Goal: Check status: Check status

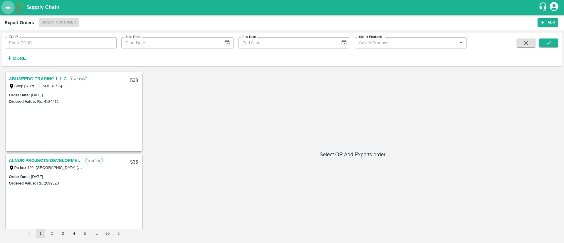
click at [7, 4] on icon "open drawer" at bounding box center [8, 7] width 6 height 6
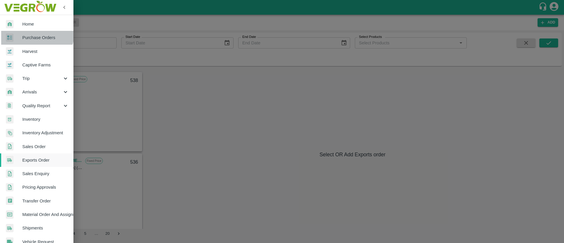
click at [34, 33] on link "Purchase Orders" at bounding box center [36, 38] width 73 height 14
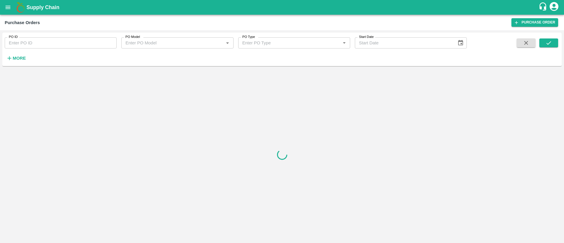
paste input "166127"
click at [52, 39] on input "PO ID" at bounding box center [61, 42] width 112 height 11
click at [553, 43] on button "submit" at bounding box center [548, 42] width 19 height 9
click at [545, 42] on icon "submit" at bounding box center [548, 43] width 6 height 6
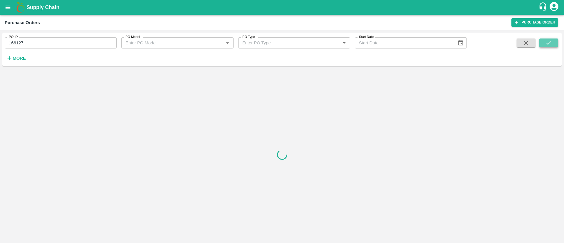
click at [545, 42] on icon "submit" at bounding box center [548, 43] width 6 height 6
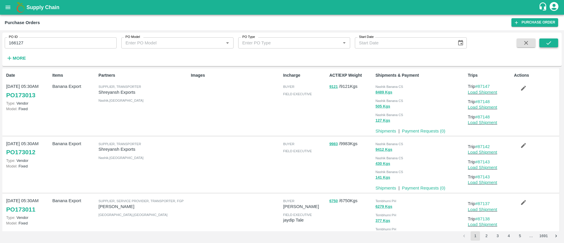
click at [548, 40] on icon "submit" at bounding box center [548, 43] width 6 height 6
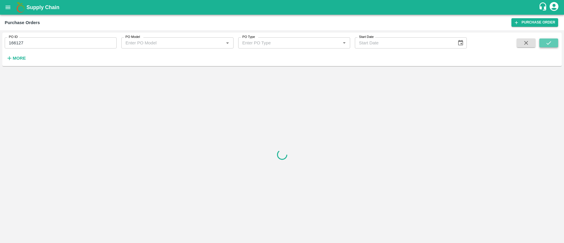
click at [548, 40] on icon "submit" at bounding box center [548, 43] width 6 height 6
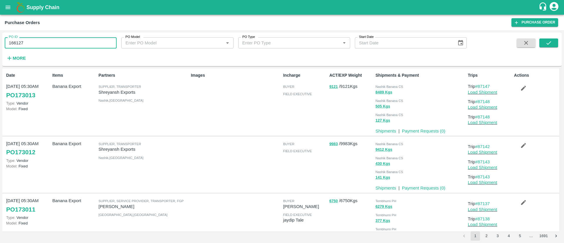
click at [102, 42] on input "166127" at bounding box center [61, 42] width 112 height 11
click at [549, 38] on button "submit" at bounding box center [548, 42] width 19 height 9
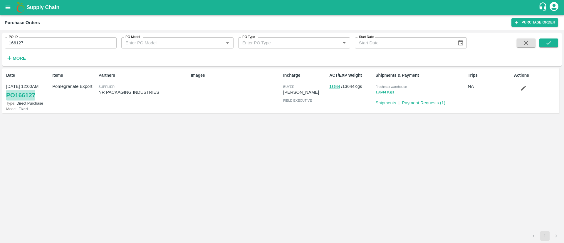
click at [28, 95] on link "PO 166127" at bounding box center [20, 95] width 29 height 11
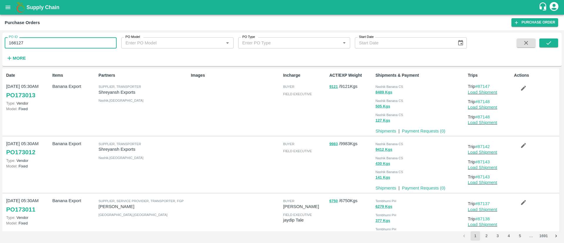
click at [18, 46] on input "166127" at bounding box center [61, 42] width 112 height 11
paste input "text"
click at [549, 40] on icon "submit" at bounding box center [548, 43] width 6 height 6
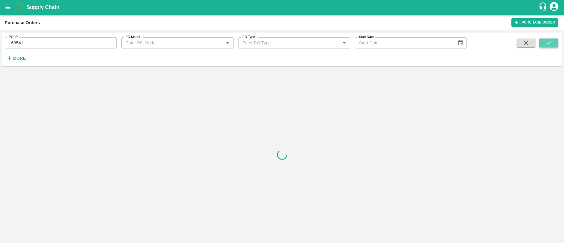
click at [549, 40] on icon "submit" at bounding box center [548, 43] width 6 height 6
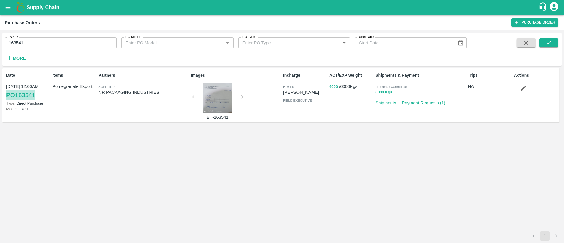
click at [29, 98] on link "PO 163541" at bounding box center [20, 95] width 29 height 11
click at [28, 41] on input "163541" at bounding box center [61, 42] width 112 height 11
paste input "text"
type input "166127"
click at [545, 40] on button "submit" at bounding box center [548, 42] width 19 height 9
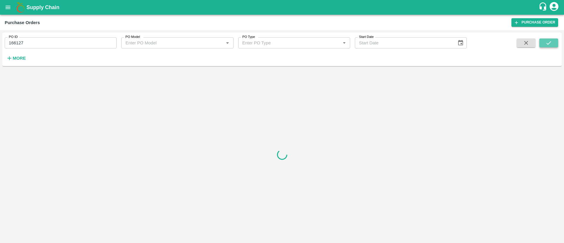
click at [545, 40] on button "submit" at bounding box center [548, 42] width 19 height 9
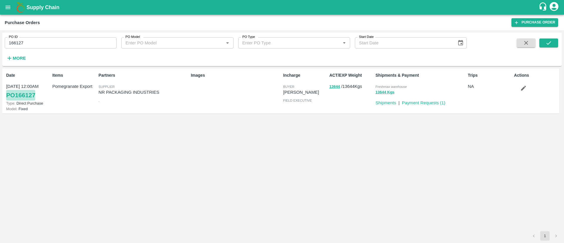
click at [23, 96] on link "PO 166127" at bounding box center [20, 95] width 29 height 11
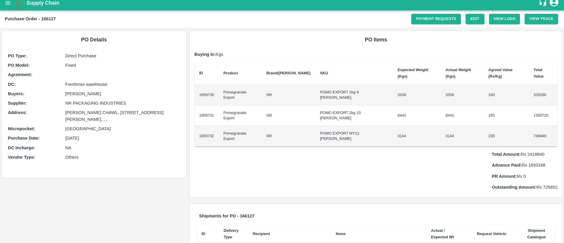
scroll to position [5, 0]
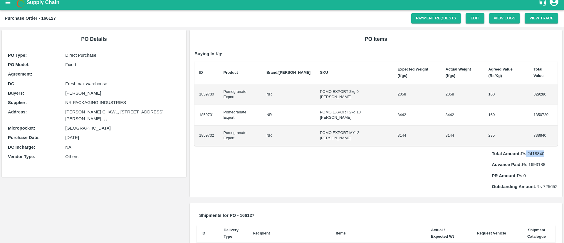
drag, startPoint x: 525, startPoint y: 129, endPoint x: 548, endPoint y: 129, distance: 23.2
click at [548, 150] on p "Total Amount: Rs 2418840" at bounding box center [524, 153] width 66 height 6
copy p "2418840"
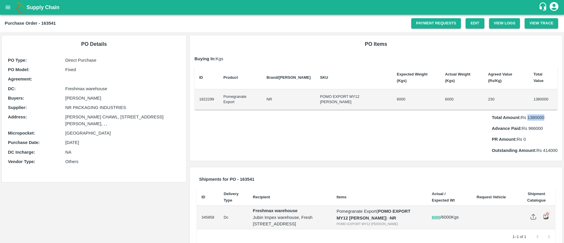
drag, startPoint x: 526, startPoint y: 106, endPoint x: 543, endPoint y: 106, distance: 16.4
click at [543, 114] on p "Total Amount: Rs 1380000" at bounding box center [524, 117] width 66 height 6
copy p "1380000"
click at [48, 20] on h2 "Purchase Order - 163541" at bounding box center [30, 23] width 51 height 8
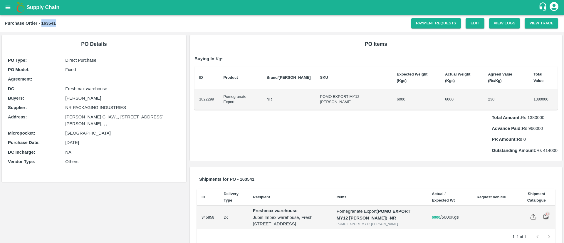
copy b "163541"
